Goal: Subscribe to service/newsletter

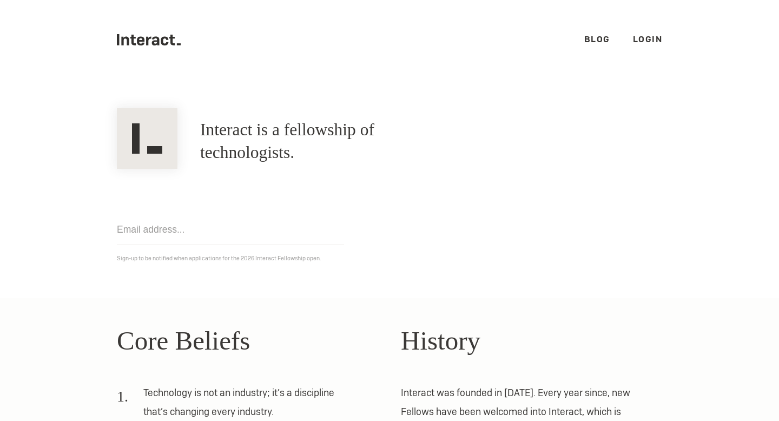
click at [270, 236] on input "email" at bounding box center [230, 229] width 227 height 31
type input "[EMAIL_ADDRESS][DOMAIN_NAME]"
click input "Get notified" at bounding box center [0, 0] width 0 height 0
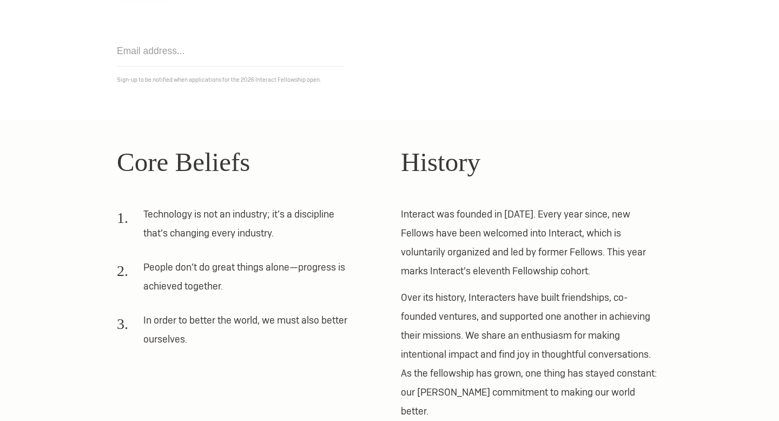
scroll to position [253, 0]
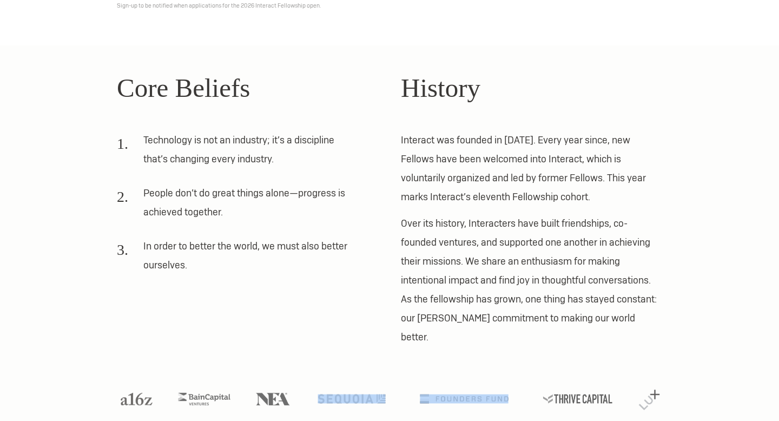
drag, startPoint x: 325, startPoint y: 392, endPoint x: 532, endPoint y: 383, distance: 207.3
click at [532, 392] on ul at bounding box center [389, 404] width 560 height 25
drag, startPoint x: 667, startPoint y: 374, endPoint x: 425, endPoint y: 388, distance: 243.3
click at [425, 392] on ul at bounding box center [389, 404] width 560 height 25
click at [425, 392] on li at bounding box center [464, 404] width 110 height 25
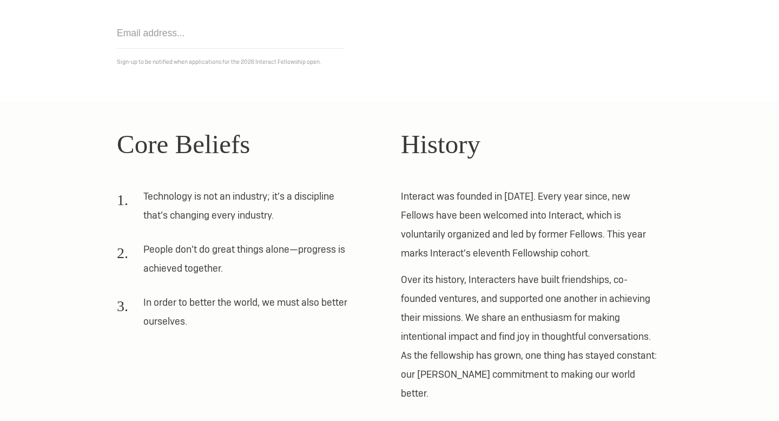
scroll to position [0, 0]
